Goal: Task Accomplishment & Management: Use online tool/utility

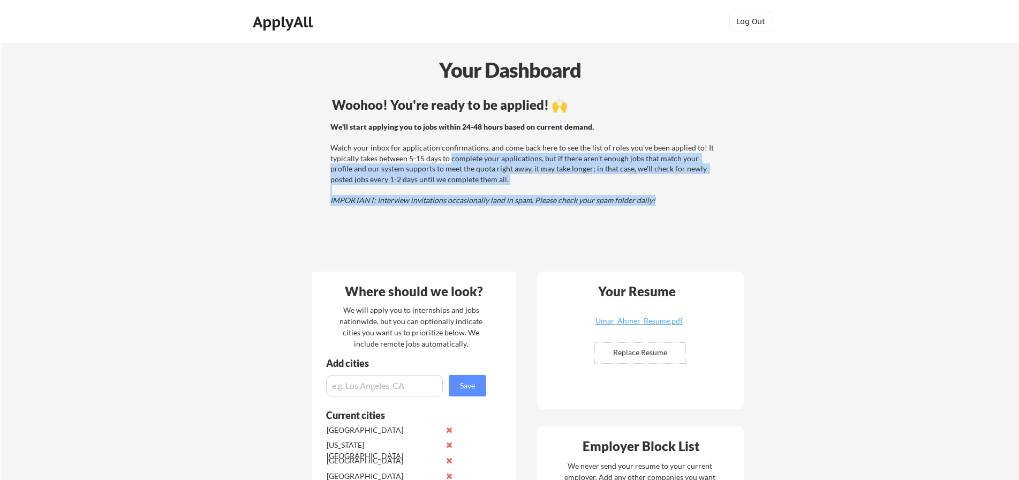
drag, startPoint x: 654, startPoint y: 216, endPoint x: 451, endPoint y: 163, distance: 209.8
click at [451, 163] on div "Woohoo! You're ready to be applied! 🙌 We'll start applying you to jobs within 2…" at bounding box center [525, 178] width 432 height 171
click at [451, 163] on div "We'll start applying you to jobs within 24-48 hours based on current demand. Wa…" at bounding box center [523, 164] width 386 height 84
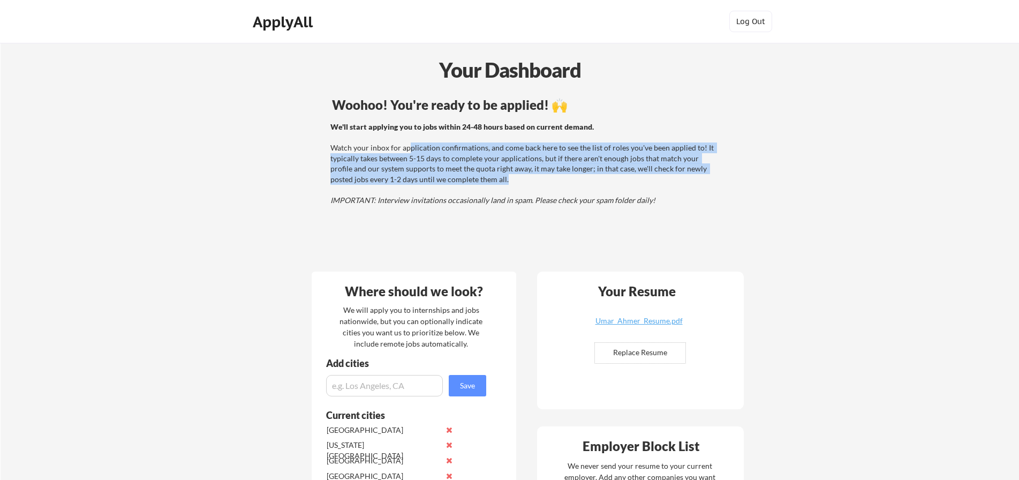
drag, startPoint x: 407, startPoint y: 152, endPoint x: 561, endPoint y: 186, distance: 157.3
click at [546, 183] on div "We'll start applying you to jobs within 24-48 hours based on current demand. Wa…" at bounding box center [523, 164] width 386 height 84
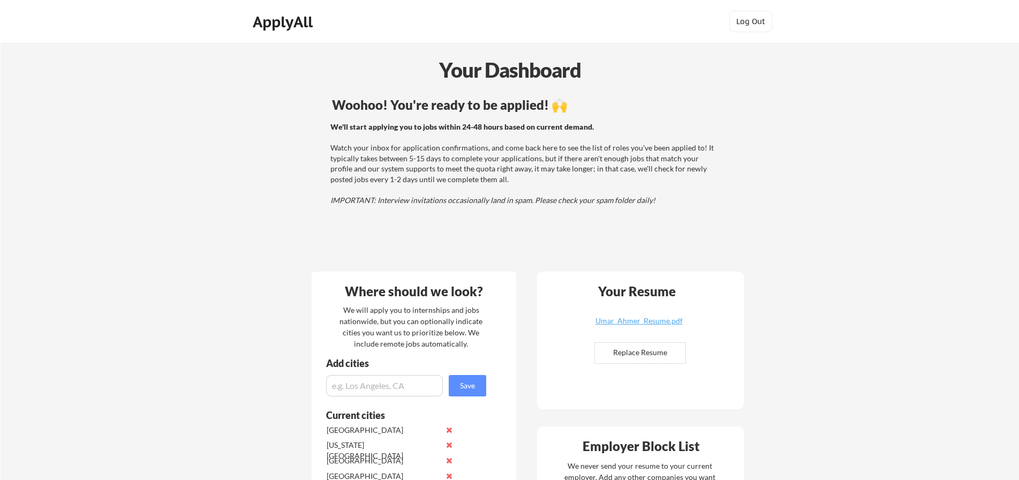
click at [565, 186] on div "We'll start applying you to jobs within 24-48 hours based on current demand. Wa…" at bounding box center [523, 164] width 386 height 84
drag, startPoint x: 967, startPoint y: 261, endPoint x: 959, endPoint y: 263, distance: 9.0
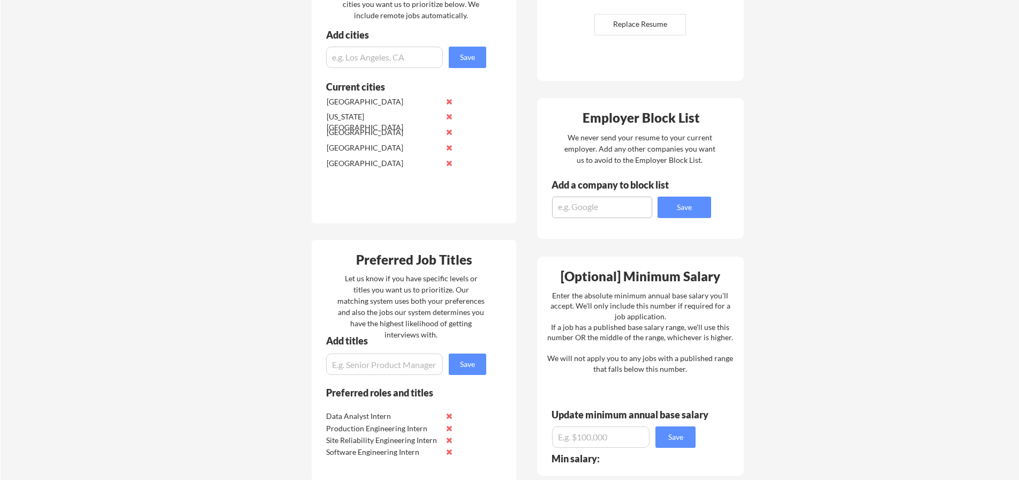
scroll to position [268, 0]
